Goal: Task Accomplishment & Management: Use online tool/utility

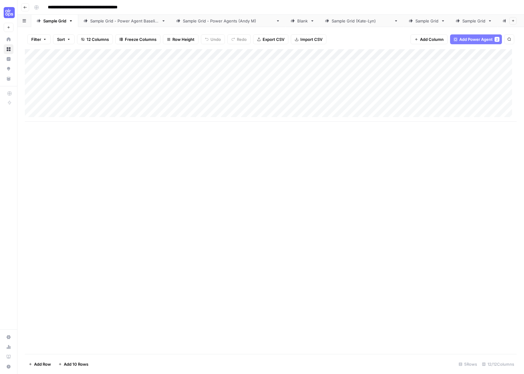
click at [72, 19] on icon "button" at bounding box center [71, 21] width 4 height 4
click at [76, 36] on div "Duplicate Sheet" at bounding box center [94, 39] width 39 height 6
click at [71, 20] on icon "button" at bounding box center [71, 20] width 2 height 1
click at [80, 39] on div "Duplicate Sheet" at bounding box center [94, 39] width 39 height 6
click at [71, 20] on icon "button" at bounding box center [71, 20] width 2 height 1
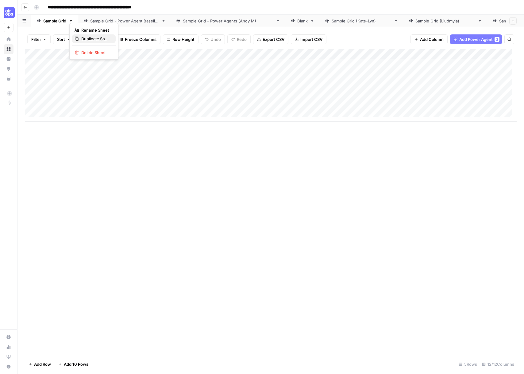
click at [84, 39] on span "Duplicate Sheet" at bounding box center [95, 39] width 29 height 6
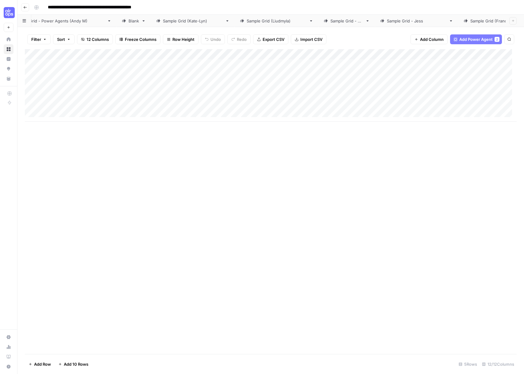
click at [492, 27] on span "Rename Sheet" at bounding box center [478, 30] width 29 height 6
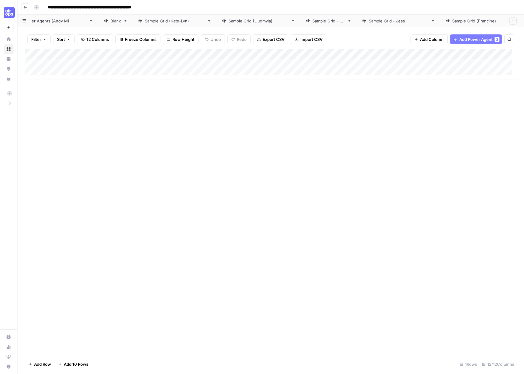
type input "**********"
click at [60, 20] on div "Sample Grid" at bounding box center [54, 21] width 23 height 6
click at [72, 19] on icon "button" at bounding box center [71, 21] width 4 height 4
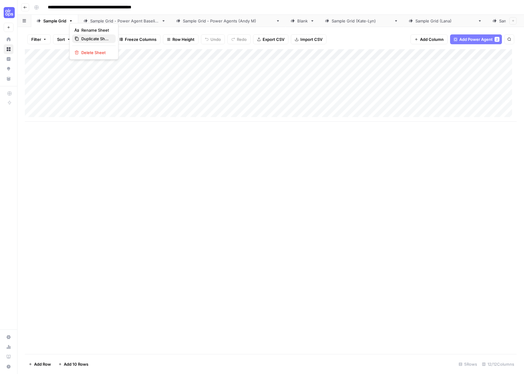
click at [81, 38] on div "Duplicate Sheet" at bounding box center [94, 39] width 39 height 6
click at [297, 20] on div "Blank" at bounding box center [302, 21] width 10 height 6
click at [48, 20] on div "Sample Grid" at bounding box center [54, 21] width 23 height 6
click at [72, 19] on icon "button" at bounding box center [71, 21] width 4 height 4
click at [81, 36] on span "Duplicate Sheet" at bounding box center [95, 39] width 29 height 6
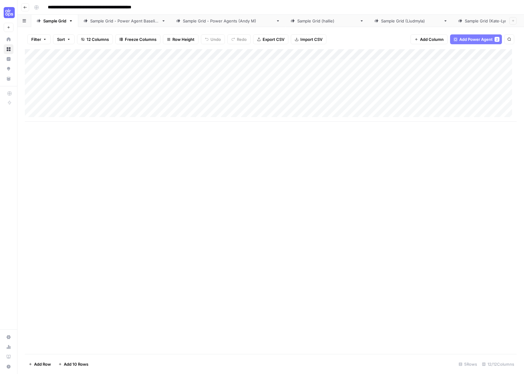
click at [22, 10] on button "Go back" at bounding box center [25, 7] width 8 height 8
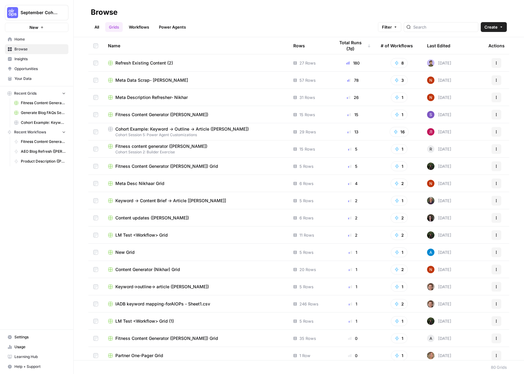
click at [95, 27] on link "All" at bounding box center [97, 27] width 12 height 10
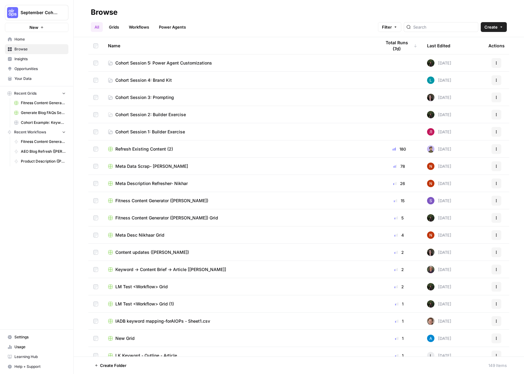
click at [240, 66] on td "Cohort Session 5: Power Agent Customizations" at bounding box center [239, 62] width 273 height 17
click at [214, 63] on link "Cohort Session 5: Power Agent Customizations" at bounding box center [239, 63] width 263 height 6
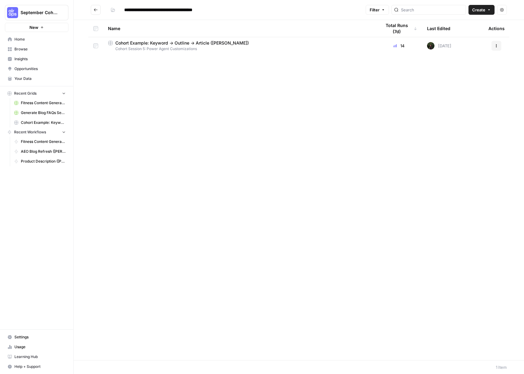
click at [242, 47] on span "Cohort Session 5: Power Agent Customizations" at bounding box center [239, 49] width 263 height 6
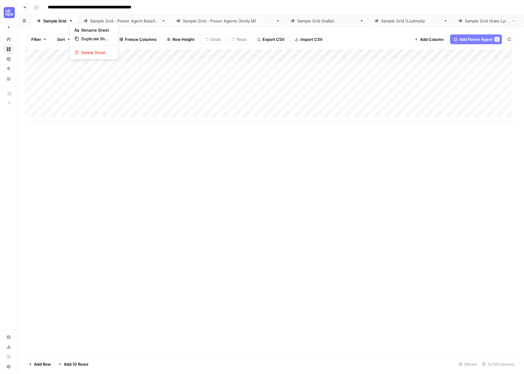
click at [73, 19] on icon "button" at bounding box center [71, 21] width 4 height 4
click at [77, 35] on button "Duplicate Sheet" at bounding box center [94, 38] width 44 height 9
click at [25, 7] on icon "button" at bounding box center [25, 8] width 4 height 4
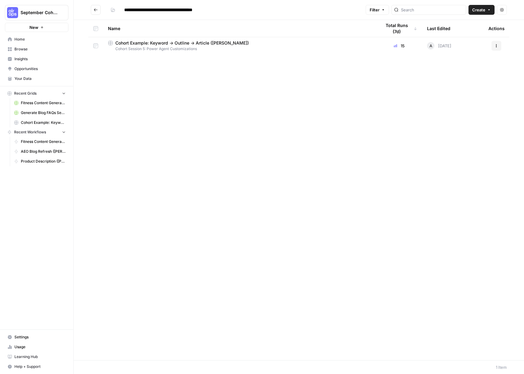
click at [146, 49] on span "Cohort Session 5: Power Agent Customizations" at bounding box center [239, 49] width 263 height 6
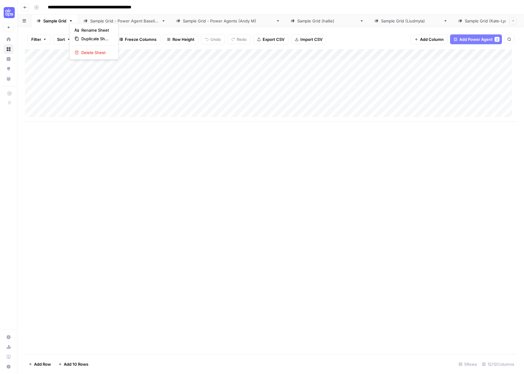
click at [72, 20] on icon "button" at bounding box center [71, 20] width 2 height 1
click at [80, 41] on div "Duplicate Sheet" at bounding box center [94, 39] width 39 height 6
click at [25, 8] on icon "button" at bounding box center [25, 8] width 4 height 4
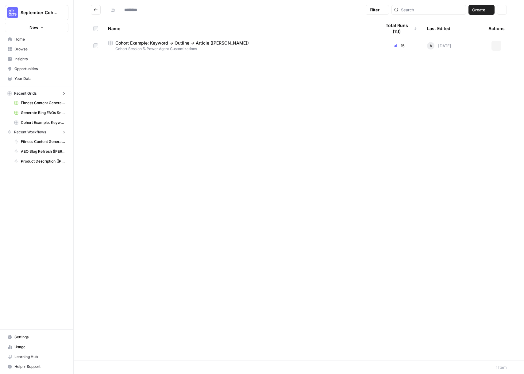
type input "**********"
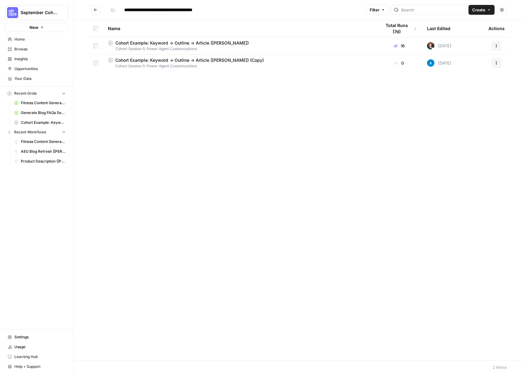
click at [282, 65] on span "Cohort Session 5: Power Agent Customizations" at bounding box center [239, 66] width 263 height 6
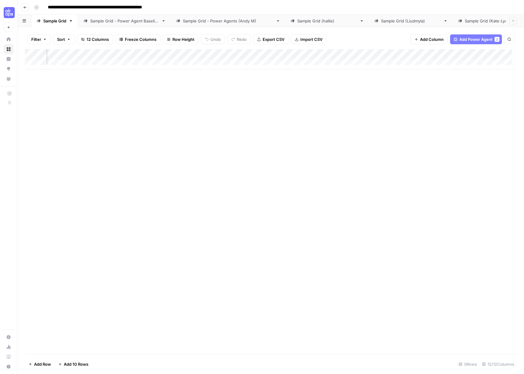
scroll to position [0, 108]
click at [72, 19] on icon "button" at bounding box center [71, 21] width 4 height 4
click at [83, 38] on span "Duplicate Sheet" at bounding box center [95, 39] width 29 height 6
click at [63, 19] on icon "button" at bounding box center [62, 21] width 4 height 4
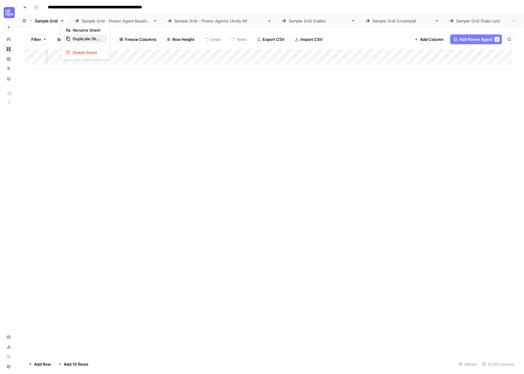
click at [68, 39] on icon "button" at bounding box center [68, 39] width 4 height 4
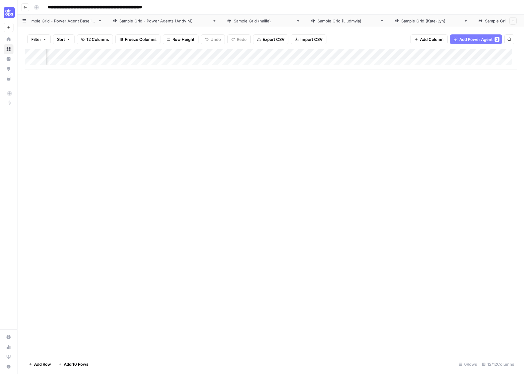
scroll to position [0, 0]
click at [71, 22] on icon "button" at bounding box center [71, 21] width 4 height 4
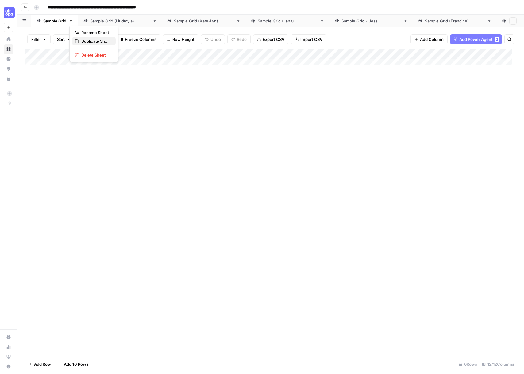
click at [88, 40] on span "Duplicate Sheet" at bounding box center [95, 41] width 29 height 6
click at [509, 21] on div "Sample Grid" at bounding box center [520, 21] width 23 height 6
type input "**********"
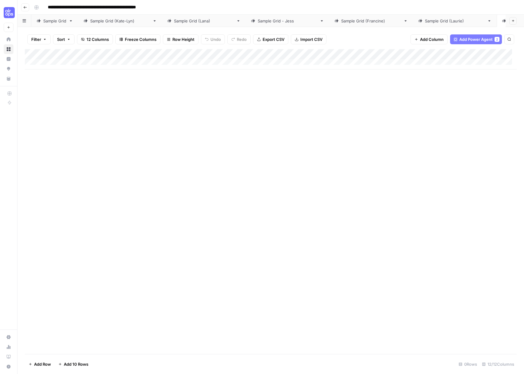
type input "**********"
click at [180, 55] on div "Add Column" at bounding box center [271, 59] width 492 height 20
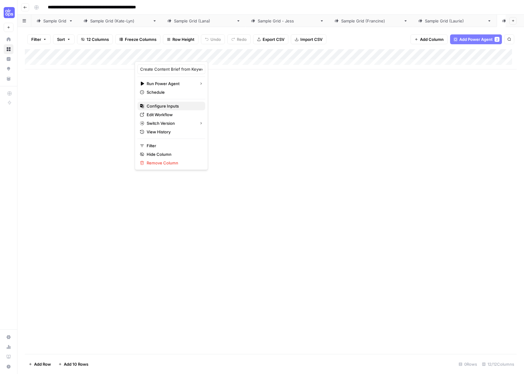
click at [164, 108] on span "Configure Inputs" at bounding box center [174, 106] width 54 height 6
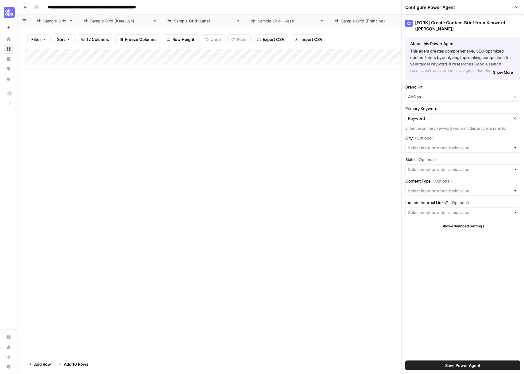
click at [64, 61] on div "Add Column" at bounding box center [271, 59] width 492 height 20
click at [444, 97] on input "Brand Kit" at bounding box center [458, 97] width 101 height 6
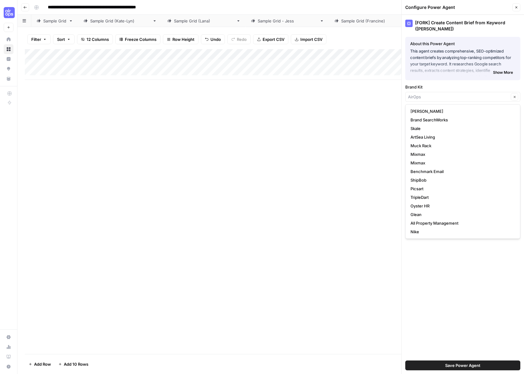
type input "AirOps"
click at [447, 283] on div "[FORK] Create Content Brief from Keyword (Andrea) About this Power Agent This a…" at bounding box center [463, 194] width 122 height 359
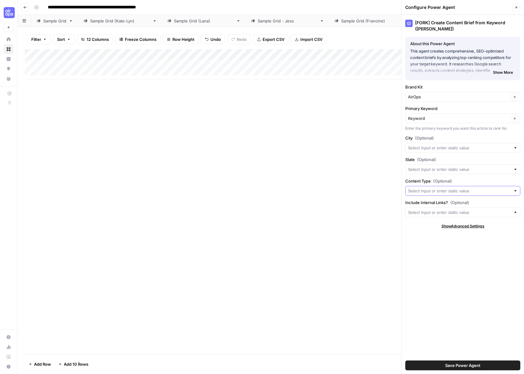
click at [424, 191] on input "Content Type (Optional)" at bounding box center [459, 191] width 103 height 6
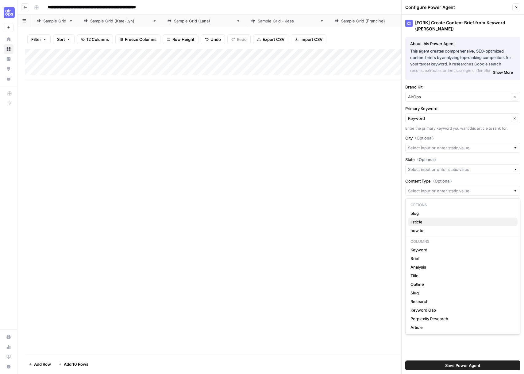
click at [429, 220] on span "listicle" at bounding box center [462, 222] width 102 height 6
type input "listicle"
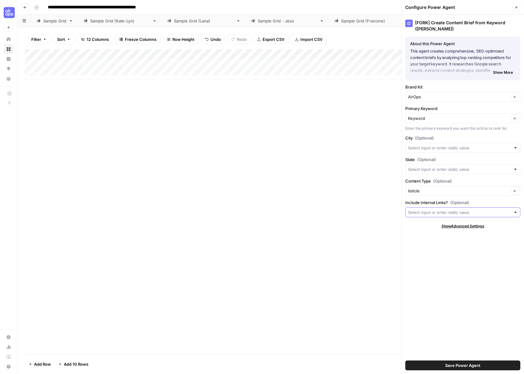
click at [429, 213] on input "Include Internal Links? (Optional)" at bounding box center [459, 212] width 103 height 6
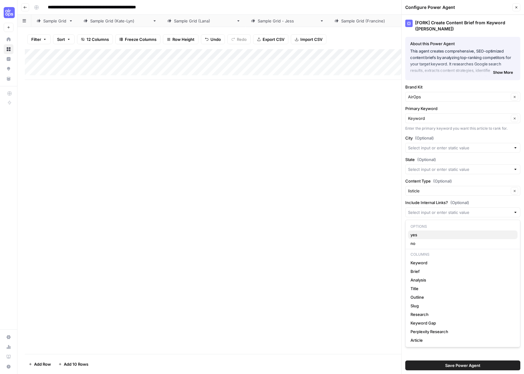
click at [429, 235] on span "yes" at bounding box center [462, 234] width 102 height 6
type input "yes"
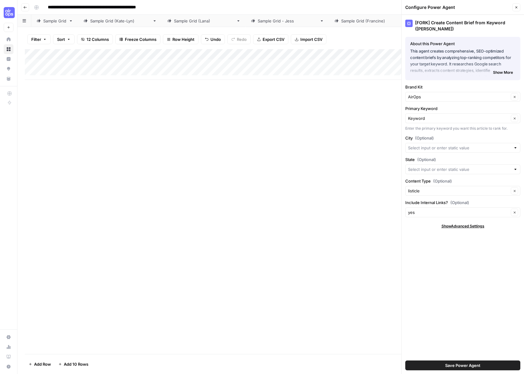
click at [82, 64] on div "Add Column" at bounding box center [271, 64] width 492 height 31
type textarea "**********"
click at [434, 363] on button "Save Power Agent" at bounding box center [462, 365] width 115 height 10
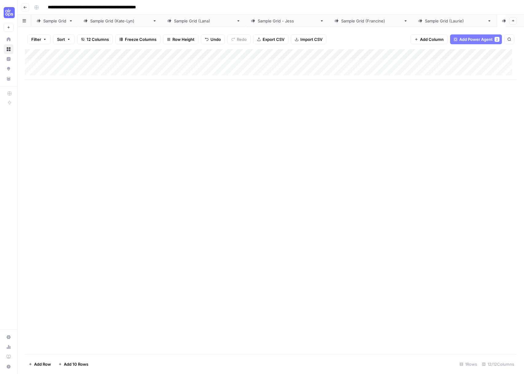
click at [192, 64] on div "Add Column" at bounding box center [271, 64] width 492 height 31
click at [198, 63] on div "Add Column" at bounding box center [271, 64] width 492 height 31
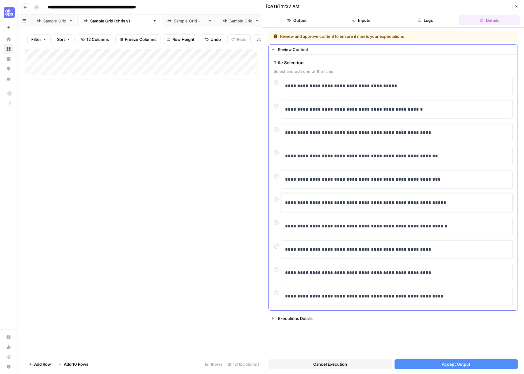
click at [306, 205] on p "**********" at bounding box center [397, 203] width 224 height 8
click at [357, 204] on p "**********" at bounding box center [397, 203] width 224 height 8
click at [432, 367] on button "Accept Output" at bounding box center [457, 364] width 124 height 10
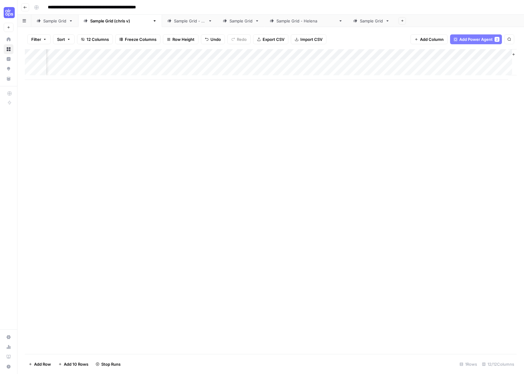
scroll to position [0, 343]
type input "**********"
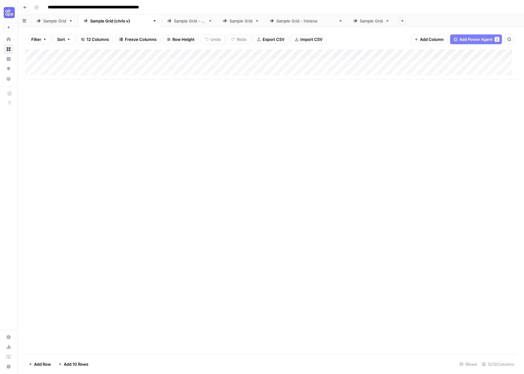
click at [270, 64] on div "Add Column" at bounding box center [271, 64] width 492 height 31
click at [298, 65] on div "Add Column" at bounding box center [271, 64] width 492 height 31
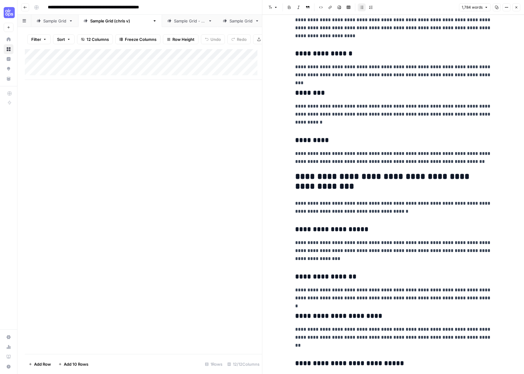
scroll to position [526, 0]
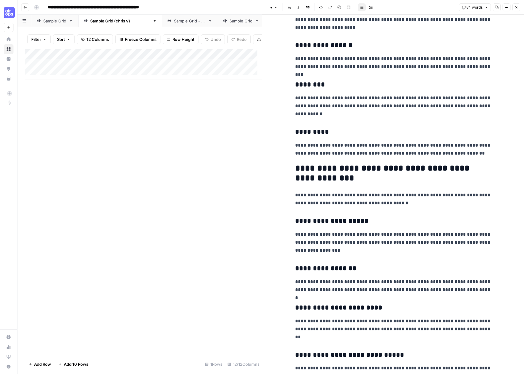
click at [518, 7] on icon "button" at bounding box center [517, 8] width 4 height 4
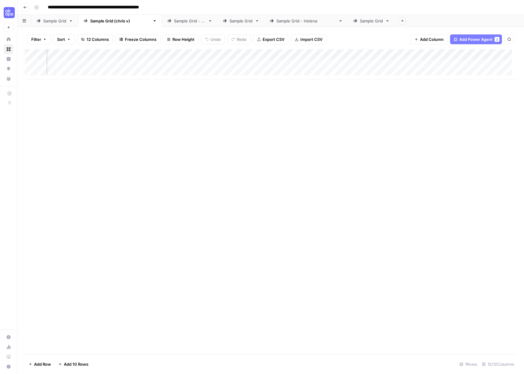
scroll to position [0, 307]
click at [412, 65] on div "Add Column" at bounding box center [271, 64] width 492 height 31
click at [483, 64] on div "Add Column" at bounding box center [271, 64] width 492 height 31
click at [418, 55] on div "Add Column" at bounding box center [271, 64] width 492 height 31
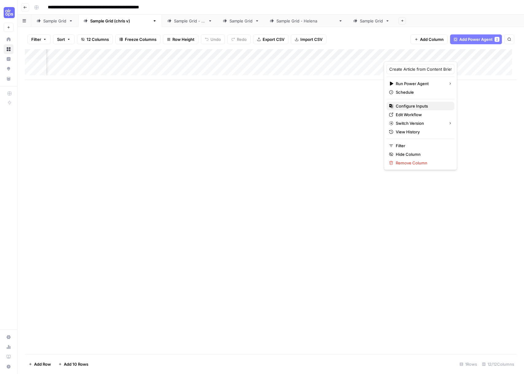
click at [407, 108] on span "Configure Inputs" at bounding box center [423, 106] width 54 height 6
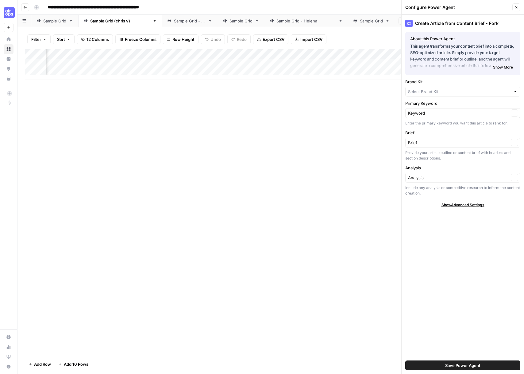
type input "AirOps"
click at [515, 7] on icon "button" at bounding box center [517, 8] width 4 height 4
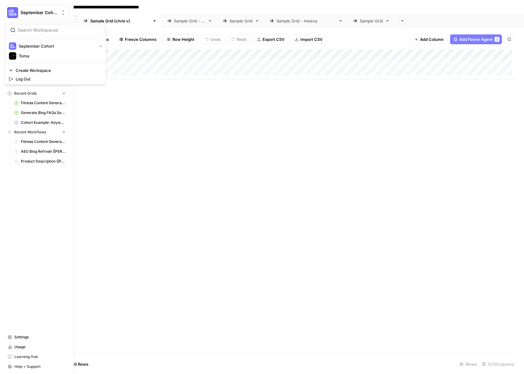
click at [21, 10] on span "September Cohort" at bounding box center [39, 13] width 37 height 6
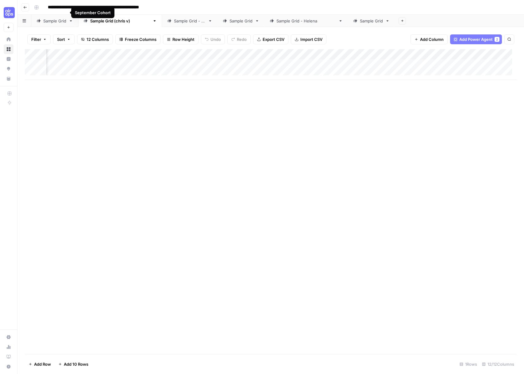
click at [196, 182] on div "Add Column" at bounding box center [271, 201] width 492 height 305
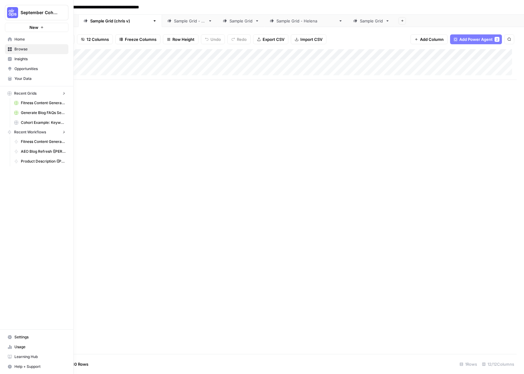
click at [9, 48] on icon at bounding box center [10, 49] width 4 height 4
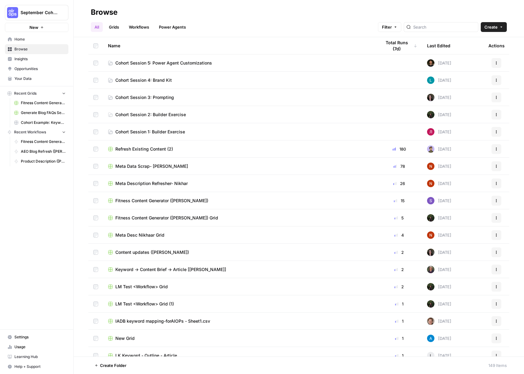
click at [145, 60] on span "Cohort Session 5: Power Agent Customizations" at bounding box center [163, 63] width 97 height 6
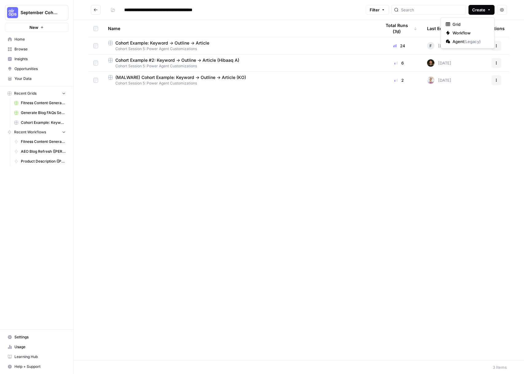
click at [482, 10] on span "Create" at bounding box center [478, 10] width 13 height 6
click at [467, 34] on span "Workflow" at bounding box center [470, 33] width 34 height 6
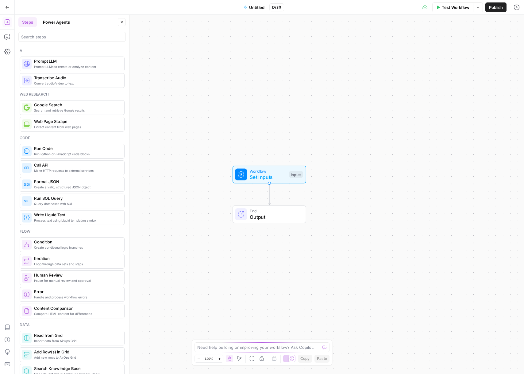
click at [260, 11] on button "Untitled" at bounding box center [254, 7] width 28 height 10
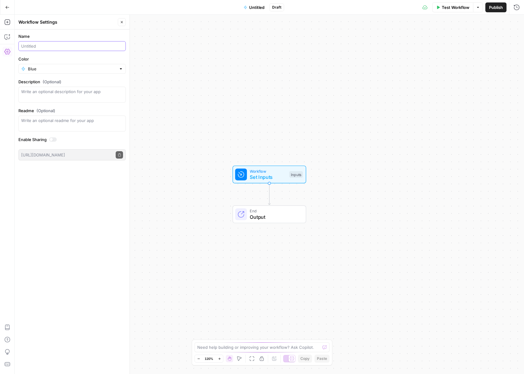
click at [63, 48] on input "Name" at bounding box center [72, 46] width 102 height 6
type input "Create Article from Content Brief FORK ([PERSON_NAME])"
click at [52, 68] on input "Color" at bounding box center [72, 69] width 88 height 6
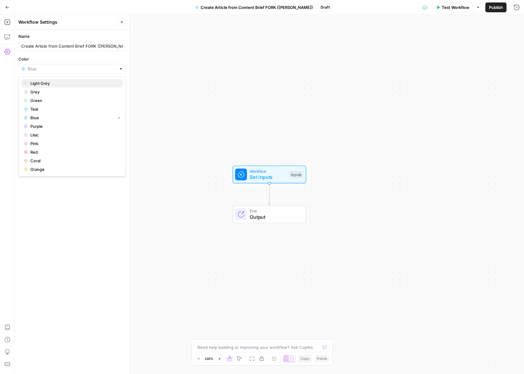
click at [52, 79] on button "Light Grey" at bounding box center [72, 83] width 102 height 9
type input "Light Grey"
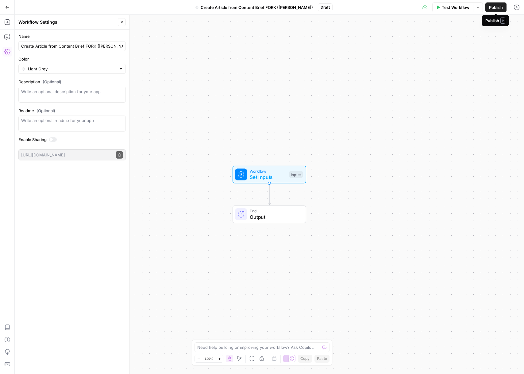
click at [501, 8] on span "Publish" at bounding box center [496, 7] width 14 height 6
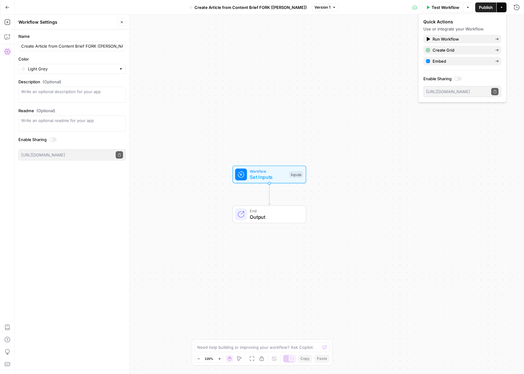
click at [122, 23] on icon "button" at bounding box center [122, 22] width 4 height 4
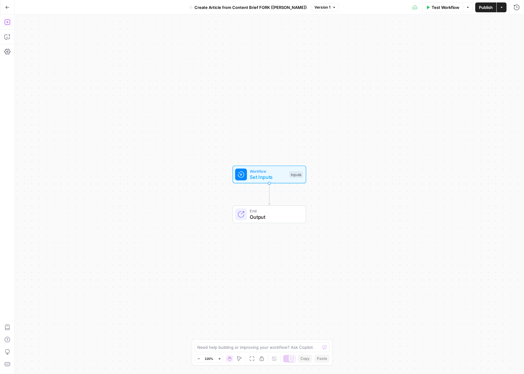
click at [10, 22] on button "Add Steps" at bounding box center [7, 22] width 10 height 10
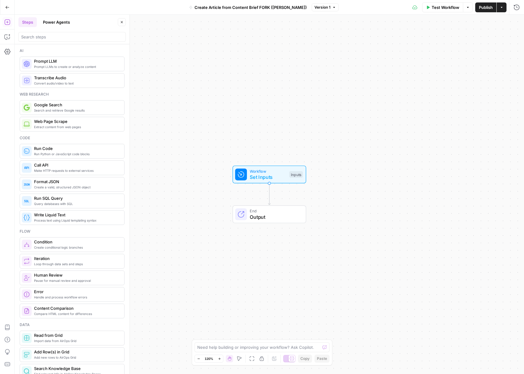
click at [61, 27] on header "Steps Power Agents Close" at bounding box center [72, 29] width 115 height 29
click at [63, 22] on button "Power Agents" at bounding box center [56, 22] width 34 height 10
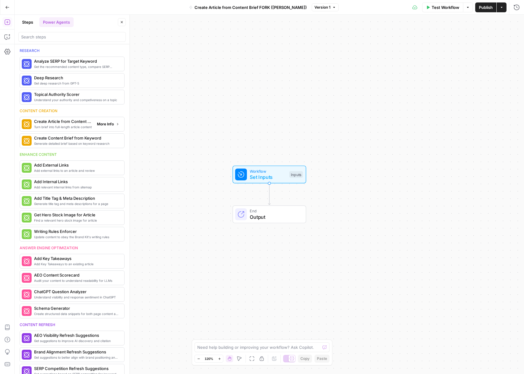
click at [67, 126] on span "Turn brief into full-length article content" at bounding box center [63, 126] width 58 height 5
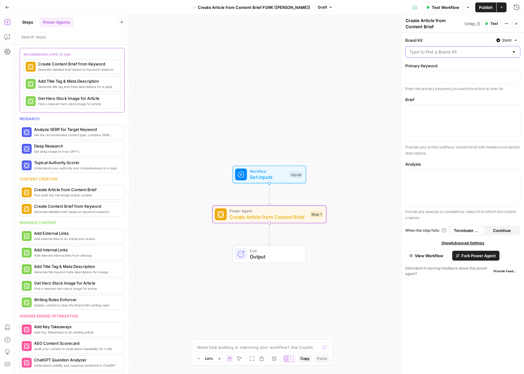
click at [440, 55] on input "Brand Kit" at bounding box center [459, 52] width 100 height 6
click at [430, 80] on span "AirOps" at bounding box center [462, 81] width 102 height 6
type input "AirOps"
click at [425, 79] on p at bounding box center [462, 76] width 107 height 6
click at [370, 112] on div "Workflow Set Inputs Inputs Power Agent Create Article from Content Brief Step 1…" at bounding box center [270, 194] width 510 height 359
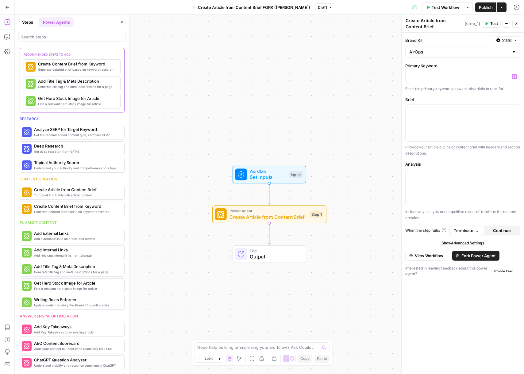
click at [370, 112] on div "Workflow Set Inputs Inputs Power Agent Create Article from Content Brief Step 1…" at bounding box center [270, 194] width 510 height 359
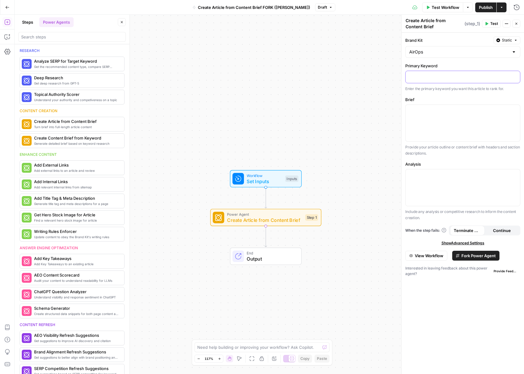
click at [445, 78] on p at bounding box center [462, 76] width 107 height 6
click at [507, 24] on icon "button" at bounding box center [507, 24] width 4 height 4
click at [514, 24] on button "Close" at bounding box center [517, 24] width 8 height 8
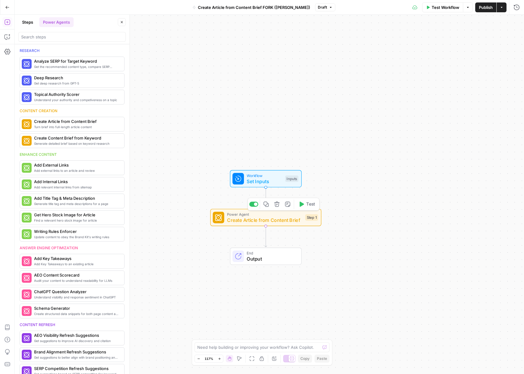
click at [266, 223] on span "Create Article from Content Brief" at bounding box center [264, 219] width 75 height 7
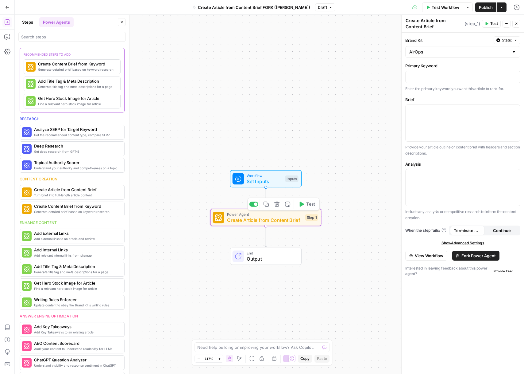
click at [270, 176] on span "Workflow" at bounding box center [265, 176] width 36 height 6
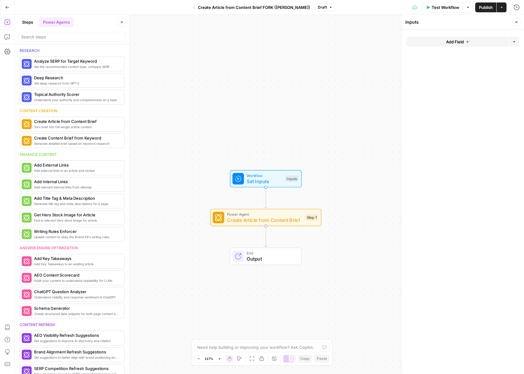
click at [466, 41] on icon "button" at bounding box center [468, 42] width 4 height 4
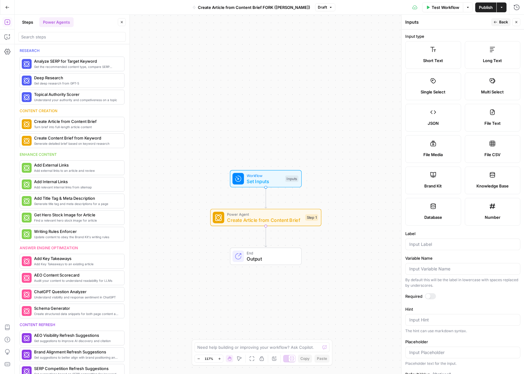
click at [430, 181] on label "Brand Kit" at bounding box center [433, 180] width 56 height 28
click at [447, 242] on input "Label" at bounding box center [462, 244] width 107 height 6
type input "Brand Kit"
click at [497, 25] on button "Back" at bounding box center [500, 22] width 19 height 8
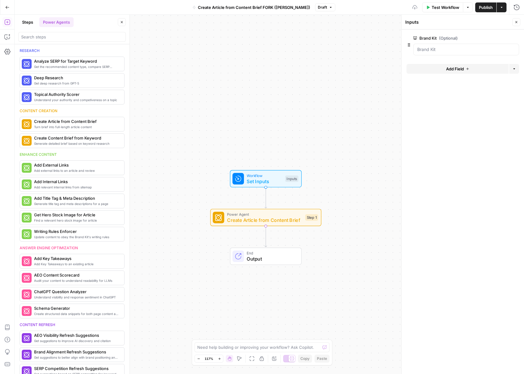
click at [459, 68] on span "Add Field" at bounding box center [455, 69] width 18 height 6
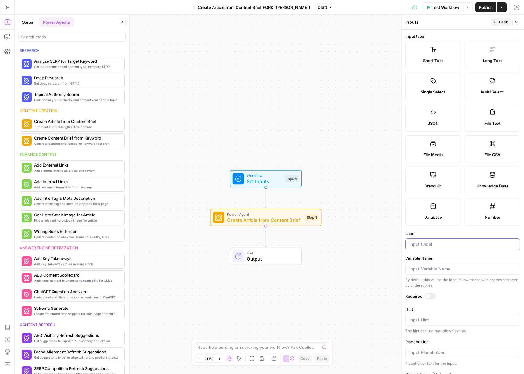
click at [438, 242] on input "Label" at bounding box center [462, 244] width 107 height 6
type input "Keyword"
click at [501, 25] on span "Back" at bounding box center [503, 22] width 9 height 6
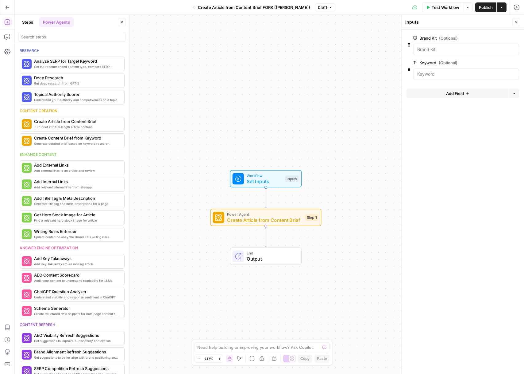
click at [449, 90] on span "Add Field" at bounding box center [455, 93] width 18 height 6
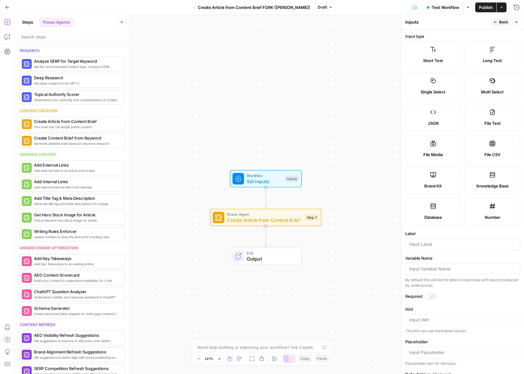
click at [484, 54] on label "Long Text" at bounding box center [493, 55] width 56 height 28
click at [434, 246] on input "Label" at bounding box center [462, 244] width 107 height 6
type input "Brief"
click at [500, 16] on header "Inputs Back Close" at bounding box center [463, 22] width 122 height 15
click at [500, 18] on button "Back" at bounding box center [500, 22] width 19 height 8
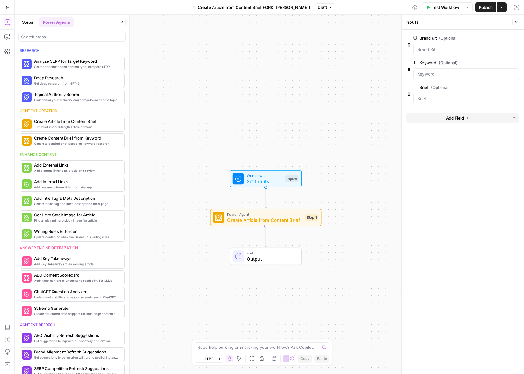
click at [439, 120] on button "Add Field" at bounding box center [458, 118] width 102 height 10
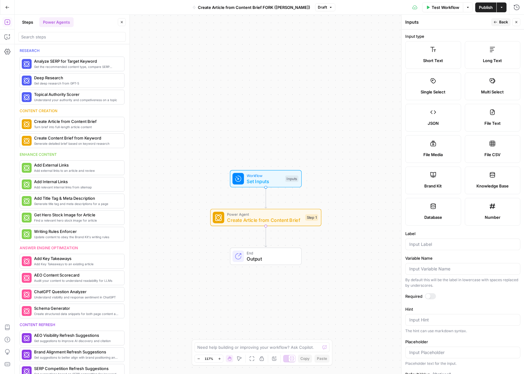
click at [475, 72] on div "Short Text Long Text Single Select Multi Select JSON File Text File Media File …" at bounding box center [462, 133] width 115 height 184
click at [478, 64] on label "Long Text" at bounding box center [493, 55] width 56 height 28
click at [437, 245] on input "Label" at bounding box center [462, 244] width 107 height 6
type input "Analysis"
click at [501, 16] on header "Inputs Back Close" at bounding box center [463, 22] width 122 height 15
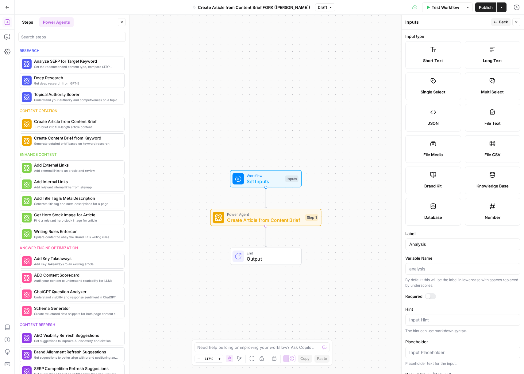
click at [500, 19] on span "Back" at bounding box center [503, 22] width 9 height 6
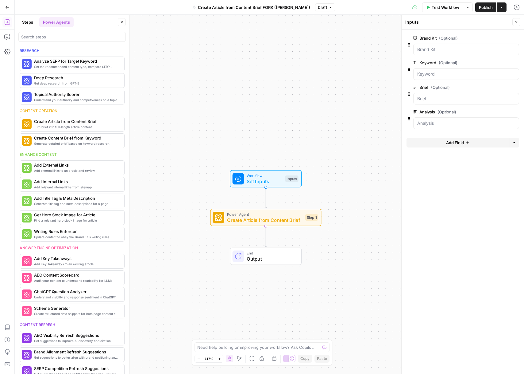
click at [497, 38] on span "edit field" at bounding box center [497, 38] width 14 height 5
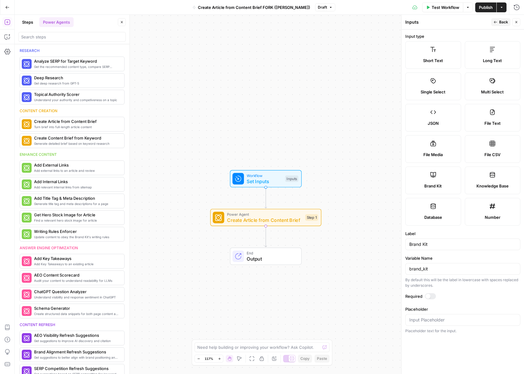
click at [502, 24] on span "Back" at bounding box center [503, 22] width 9 height 6
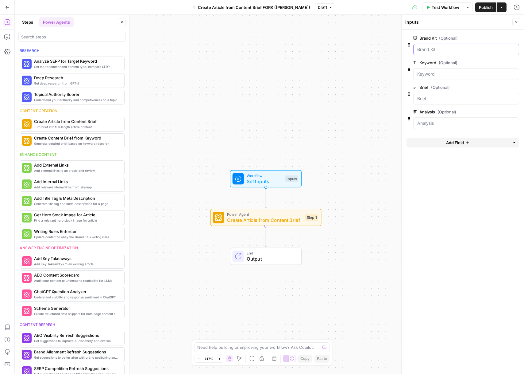
click at [446, 50] on Kit "Brand Kit (Optional)" at bounding box center [466, 49] width 98 height 6
click at [280, 214] on span "Power Agent" at bounding box center [264, 214] width 75 height 6
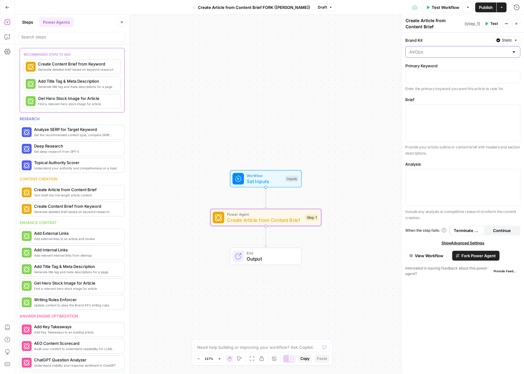
click at [484, 51] on input "Brand Kit" at bounding box center [459, 52] width 100 height 6
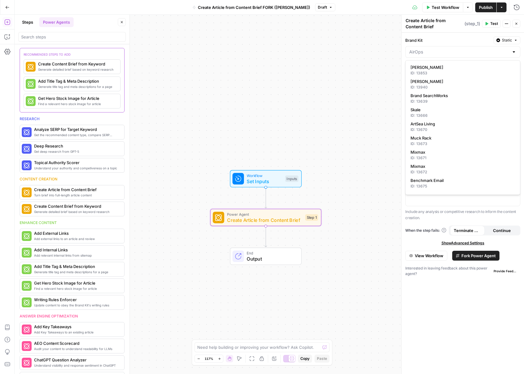
type input "AirOps"
click at [505, 42] on span "Static" at bounding box center [507, 40] width 10 height 6
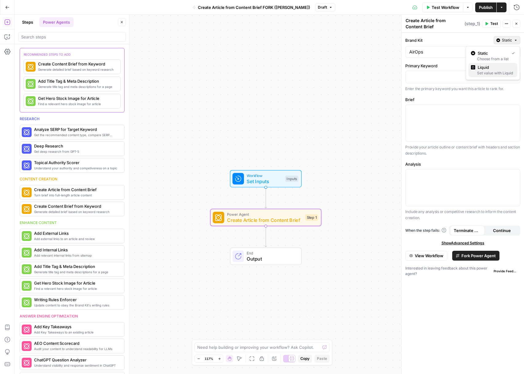
click at [491, 71] on div "Set value with Liquid" at bounding box center [493, 73] width 44 height 6
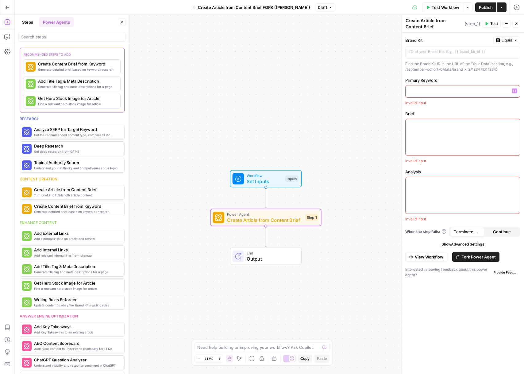
click at [438, 91] on p at bounding box center [462, 91] width 107 height 6
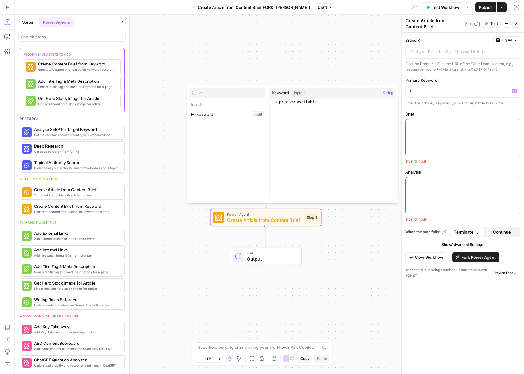
type input "ke"
click at [217, 118] on button "Select variable Keyword" at bounding box center [227, 114] width 77 height 10
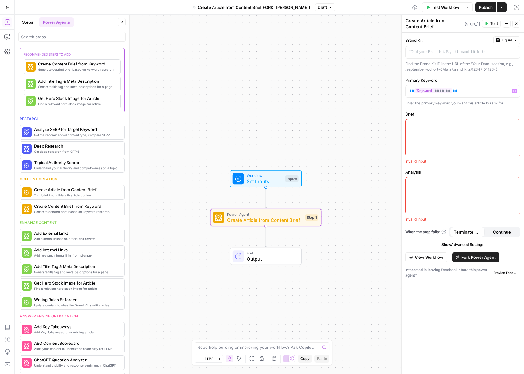
click at [416, 136] on div at bounding box center [463, 137] width 114 height 37
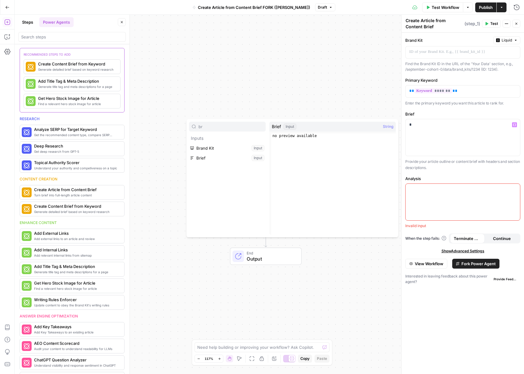
type input "br"
click at [224, 159] on button "Select variable Brief" at bounding box center [227, 158] width 77 height 10
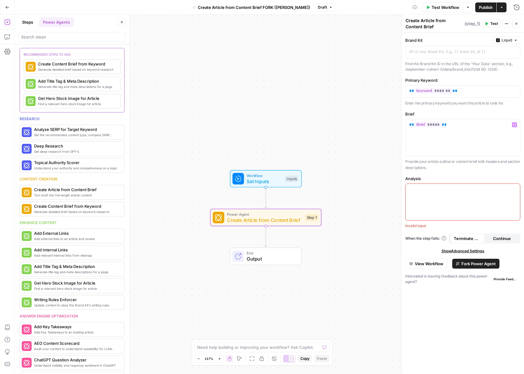
click at [419, 199] on div at bounding box center [463, 202] width 114 height 37
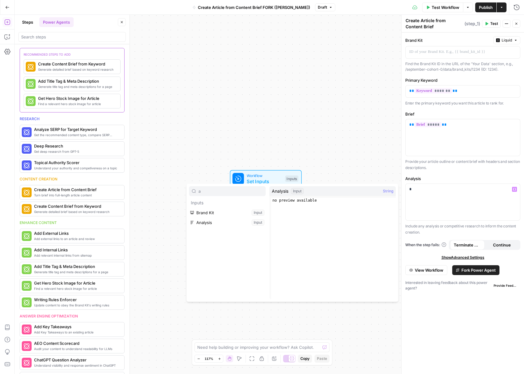
type input "a"
click at [205, 222] on button "Select variable Analysis" at bounding box center [227, 222] width 77 height 10
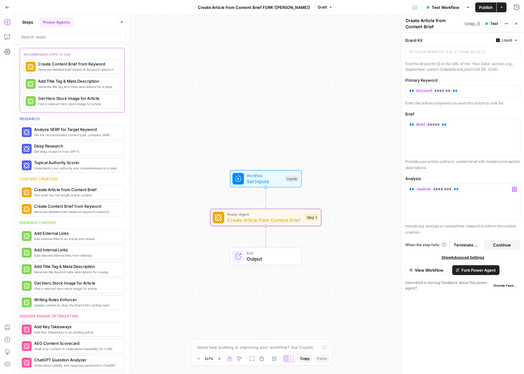
click at [481, 271] on span "Fork Power Agent" at bounding box center [479, 270] width 34 height 6
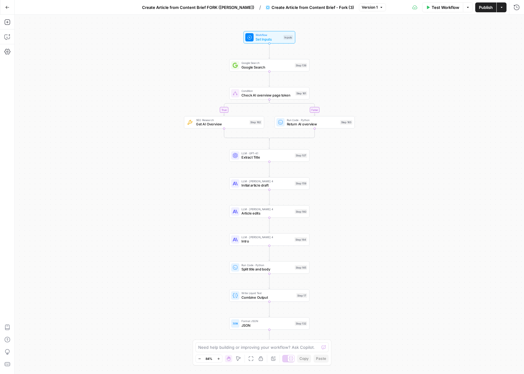
click at [273, 41] on span "Set Inputs" at bounding box center [268, 39] width 25 height 5
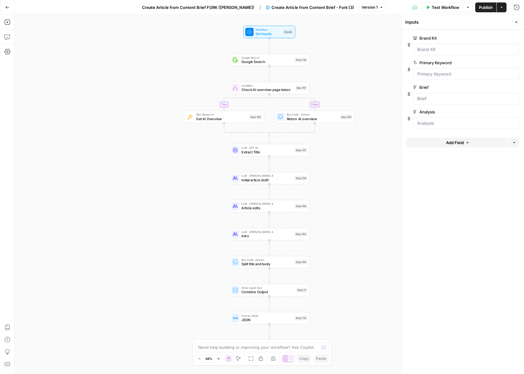
click at [515, 22] on icon "button" at bounding box center [517, 22] width 4 height 4
click at [10, 24] on icon "button" at bounding box center [7, 22] width 6 height 6
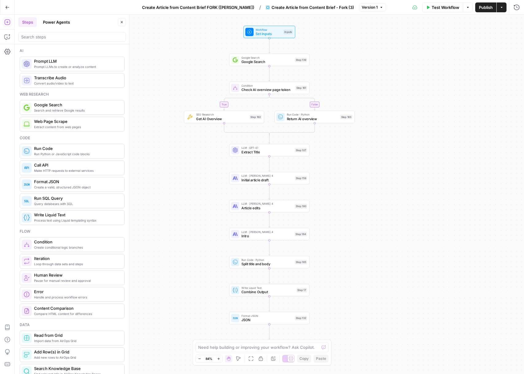
click at [64, 24] on button "Power Agents" at bounding box center [56, 22] width 34 height 10
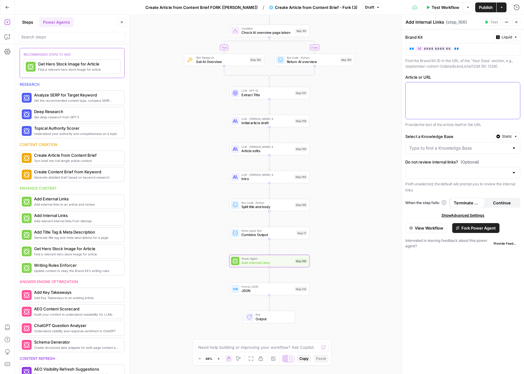
click at [461, 84] on div at bounding box center [463, 100] width 114 height 37
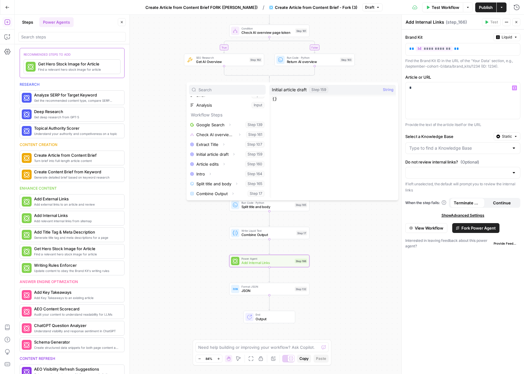
scroll to position [36, 0]
click at [231, 192] on icon "button" at bounding box center [233, 193] width 4 height 4
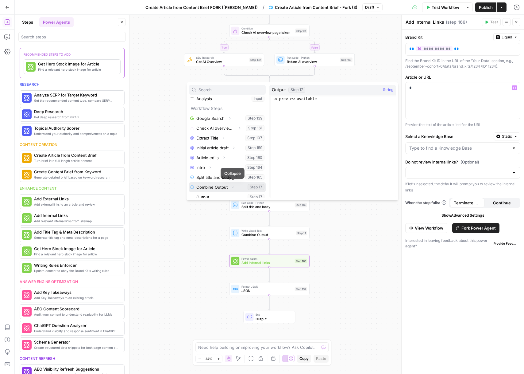
scroll to position [46, 0]
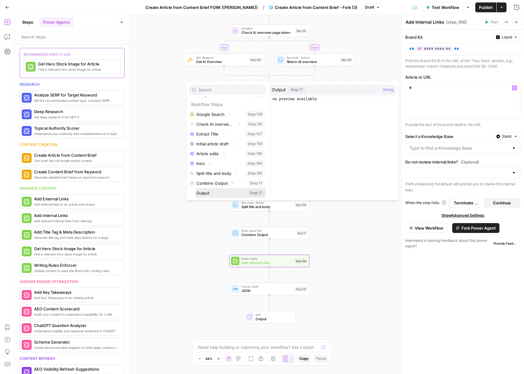
click at [226, 193] on button "Select variable Output" at bounding box center [230, 193] width 71 height 10
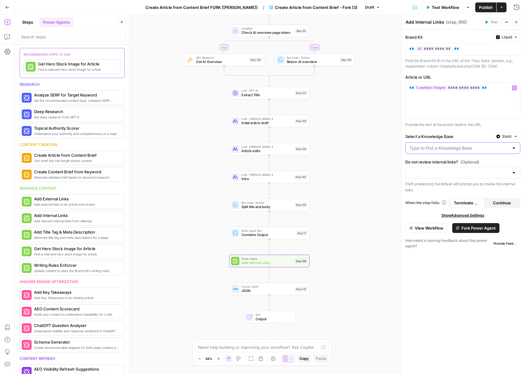
click at [428, 150] on input "Select a Knowledge Base" at bounding box center [459, 148] width 100 height 6
click at [432, 135] on label "Select a Knowledge Base" at bounding box center [448, 136] width 86 height 6
click at [432, 145] on input "Select a Knowledge Base" at bounding box center [459, 148] width 100 height 6
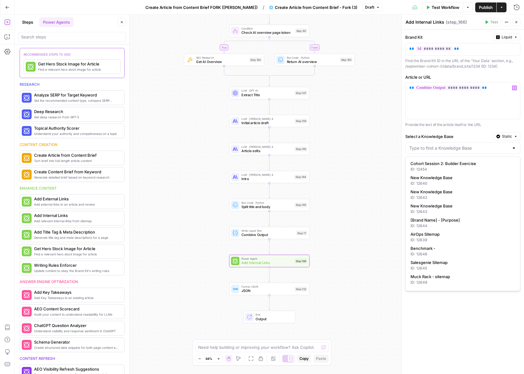
click at [502, 138] on button "Static" at bounding box center [507, 136] width 27 height 8
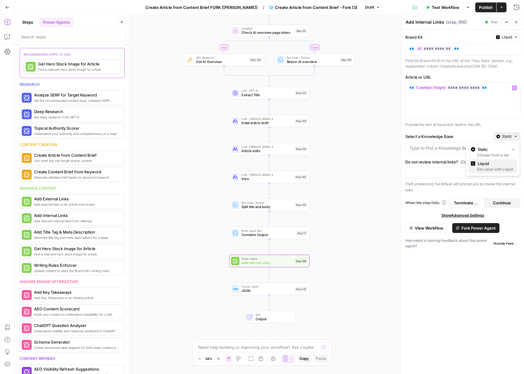
click at [482, 170] on div "Set value with Liquid" at bounding box center [493, 169] width 44 height 6
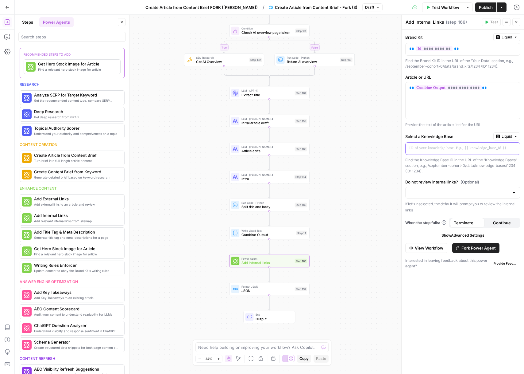
click at [434, 149] on p at bounding box center [457, 148] width 97 height 6
click at [509, 134] on span "Liquid" at bounding box center [507, 137] width 10 height 6
click at [495, 148] on span "Static" at bounding box center [492, 149] width 39 height 6
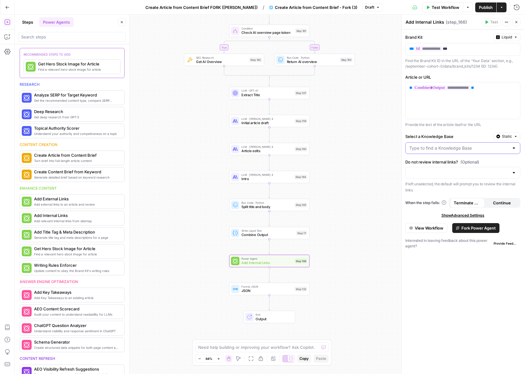
click at [453, 147] on input "Select a Knowledge Base" at bounding box center [459, 148] width 100 height 6
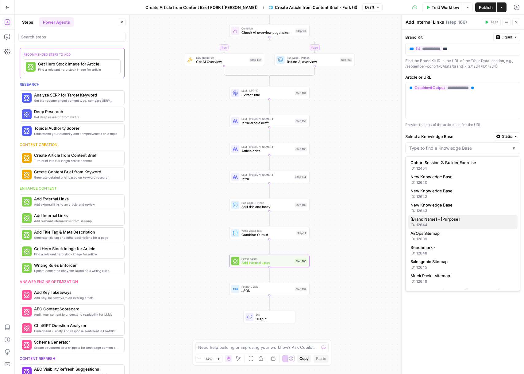
scroll to position [1, 0]
click at [437, 235] on span "AirOps Sitemap" at bounding box center [462, 233] width 102 height 6
type input "AirOps Sitemap"
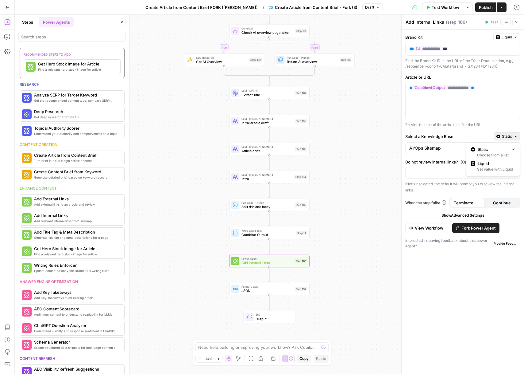
click at [510, 134] on span "Static" at bounding box center [507, 137] width 10 height 6
click at [501, 160] on span "Liquid" at bounding box center [495, 163] width 35 height 6
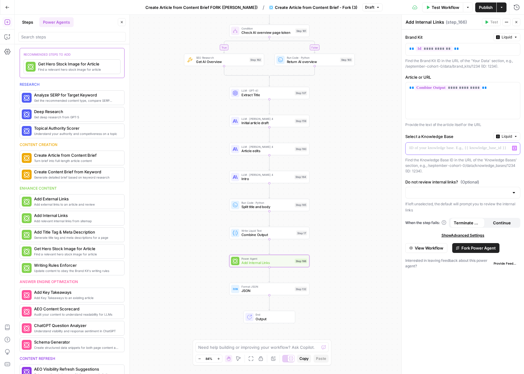
click at [444, 150] on p at bounding box center [457, 148] width 97 height 6
click at [471, 7] on button "Options" at bounding box center [468, 7] width 10 height 10
click at [469, 7] on icon "button" at bounding box center [468, 8] width 4 height 4
click at [448, 9] on span "Test Workflow" at bounding box center [446, 7] width 28 height 6
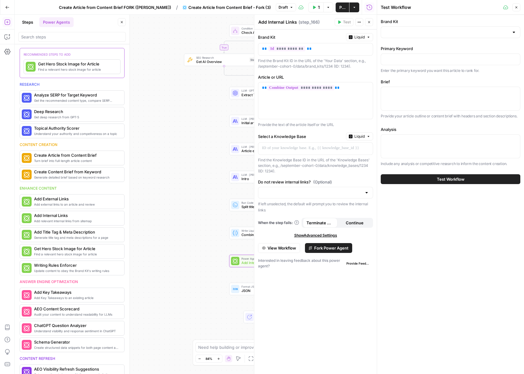
click at [413, 37] on div at bounding box center [451, 32] width 140 height 12
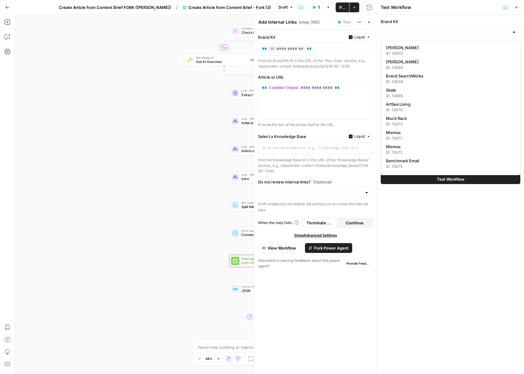
click at [401, 35] on div at bounding box center [451, 32] width 140 height 12
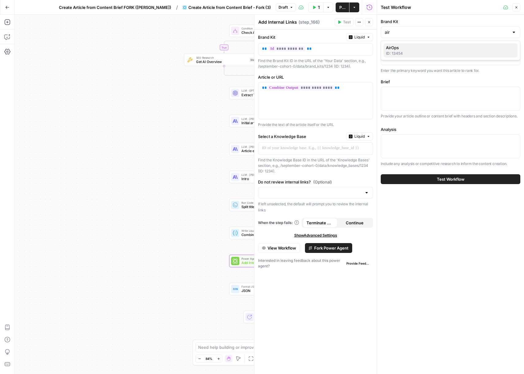
click at [407, 51] on div "ID: 13454" at bounding box center [450, 54] width 129 height 6
type input "AirOps"
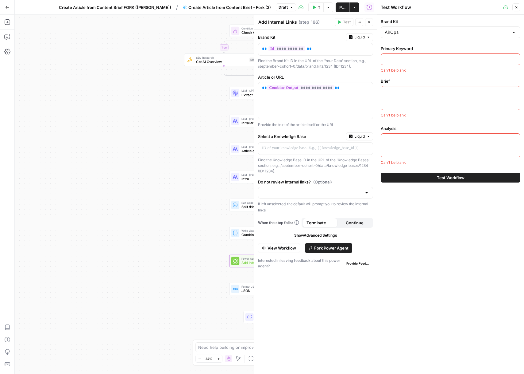
click at [518, 7] on icon "button" at bounding box center [517, 8] width 4 height 4
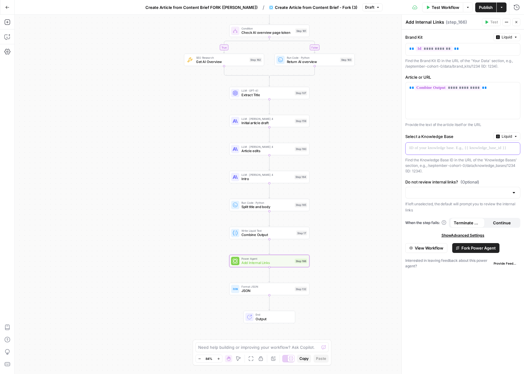
click at [433, 144] on div at bounding box center [458, 148] width 105 height 12
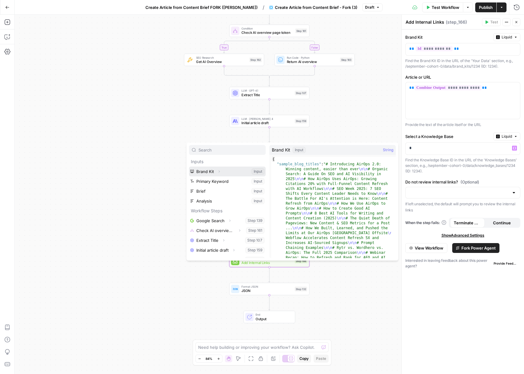
click at [219, 171] on icon "button" at bounding box center [219, 171] width 1 height 2
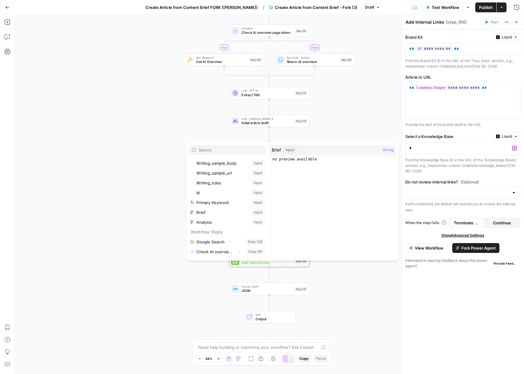
scroll to position [193, 0]
click at [221, 192] on button "Select variable Id" at bounding box center [230, 194] width 71 height 10
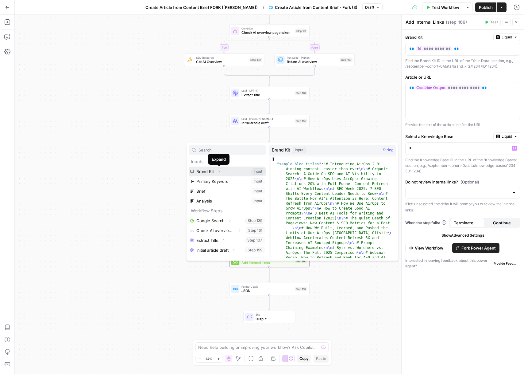
click at [218, 170] on icon "button" at bounding box center [219, 171] width 4 height 4
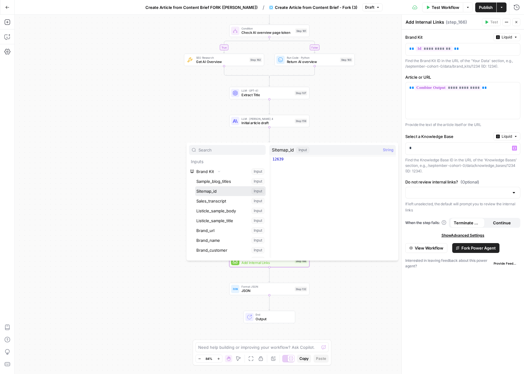
click at [220, 191] on button "Select variable Sitemap_id" at bounding box center [230, 191] width 71 height 10
